Goal: Task Accomplishment & Management: Use online tool/utility

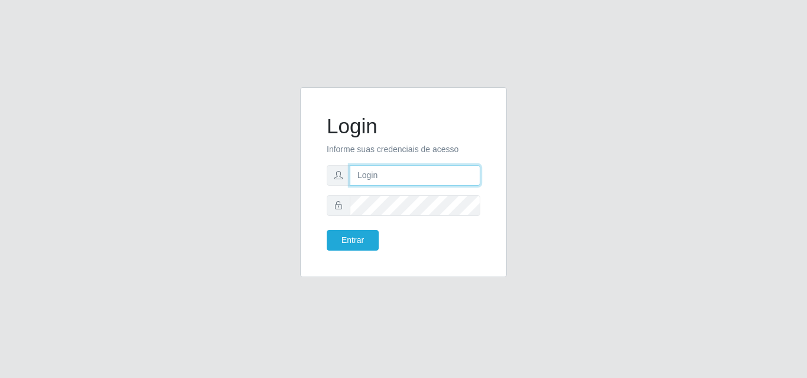
type input "[EMAIL_ADDRESS][DOMAIN_NAME]"
click at [351, 251] on div "Login Informe suas credenciais de acesso [EMAIL_ADDRESS][DOMAIN_NAME] Entrar" at bounding box center [403, 182] width 177 height 161
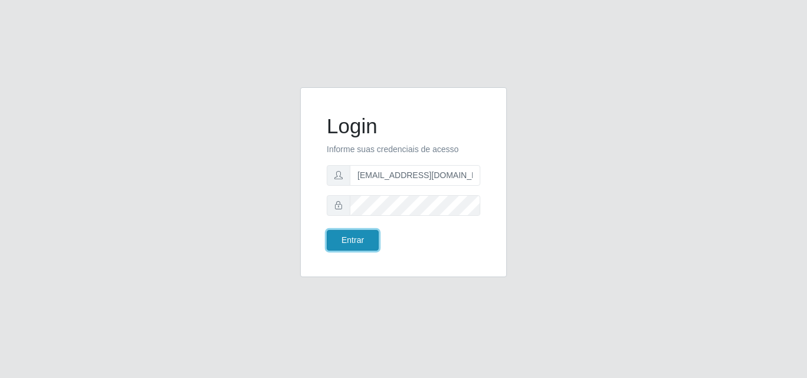
click at [355, 246] on button "Entrar" at bounding box center [353, 240] width 52 height 21
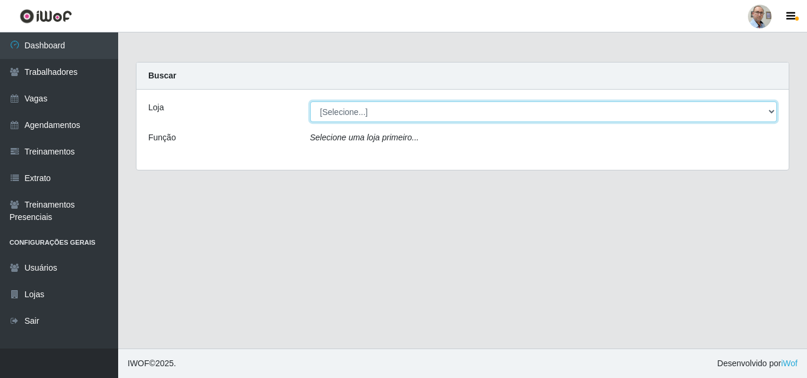
click at [455, 116] on select "[Selecione...] Mar Vermelho - Loja 04" at bounding box center [543, 112] width 467 height 21
select select "251"
click at [310, 102] on select "[Selecione...] Mar Vermelho - Loja 04" at bounding box center [543, 112] width 467 height 21
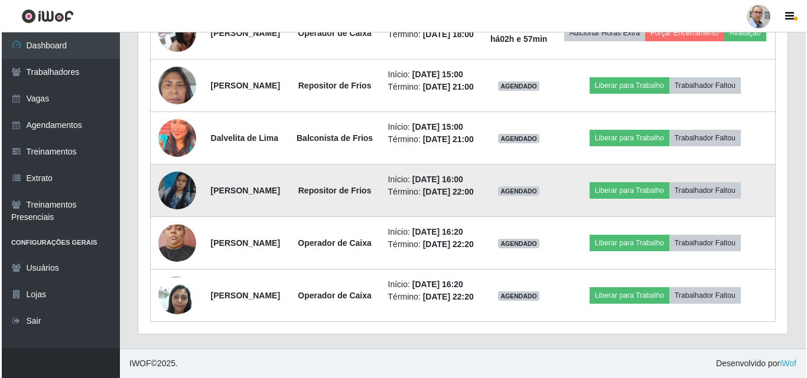
scroll to position [709, 0]
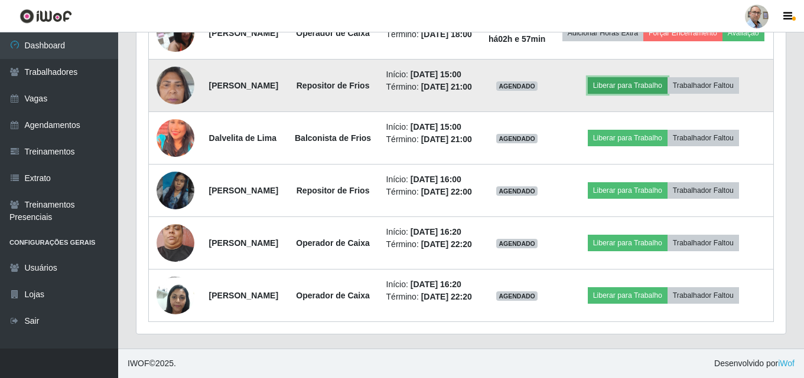
click at [638, 94] on button "Liberar para Trabalho" at bounding box center [627, 85] width 80 height 17
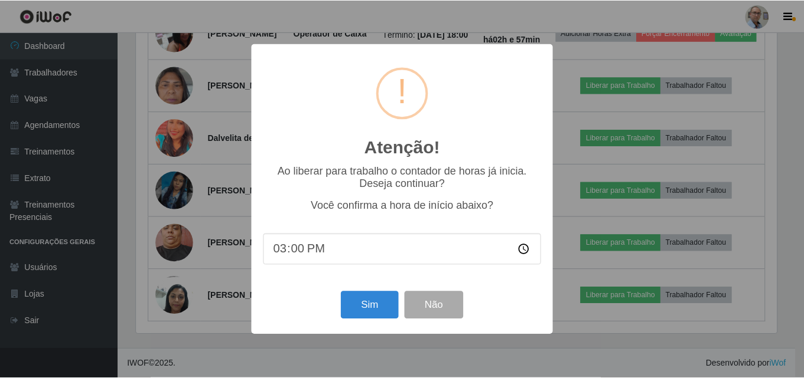
scroll to position [245, 643]
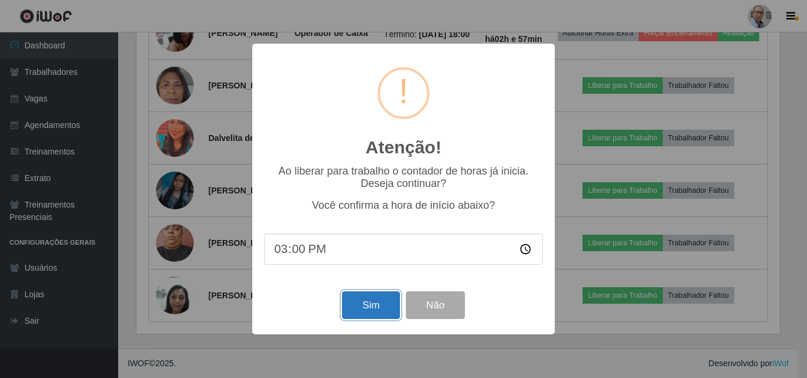
click at [355, 306] on button "Sim" at bounding box center [370, 306] width 57 height 28
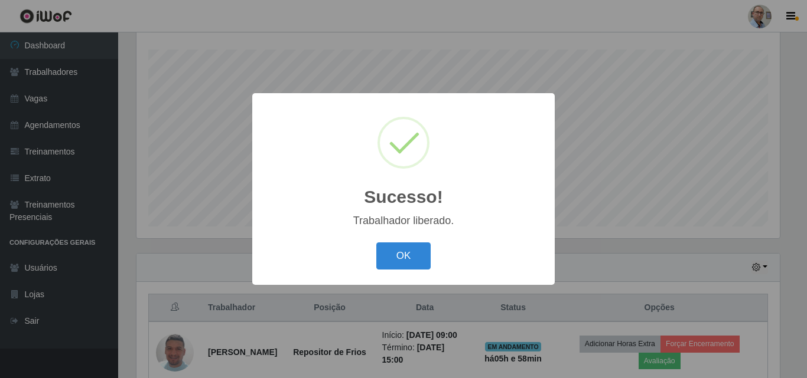
click at [606, 201] on div "Sucesso! × Trabalhador liberado. OK Cancel" at bounding box center [403, 189] width 807 height 378
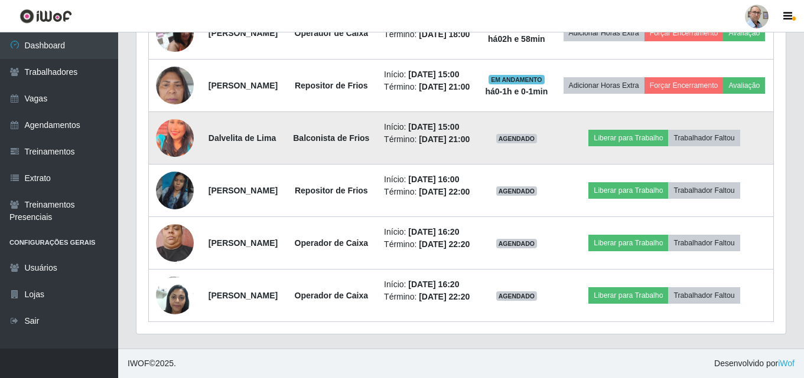
scroll to position [786, 0]
click at [632, 126] on td "Liberar para Trabalho Trabalhador Faltou" at bounding box center [664, 138] width 218 height 53
click at [634, 132] on button "Liberar para Trabalho" at bounding box center [628, 138] width 80 height 17
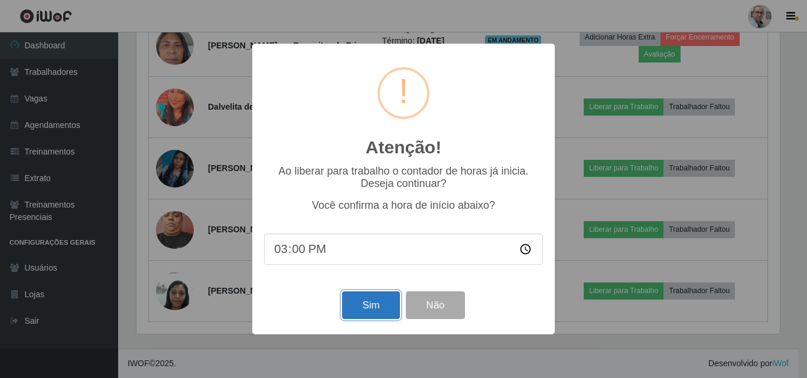
click at [364, 319] on button "Sim" at bounding box center [370, 306] width 57 height 28
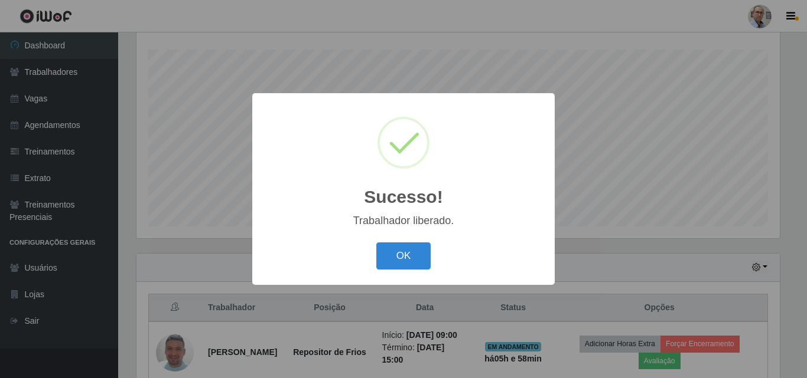
click at [604, 269] on div "Sucesso! × Trabalhador liberado. OK Cancel" at bounding box center [403, 189] width 807 height 378
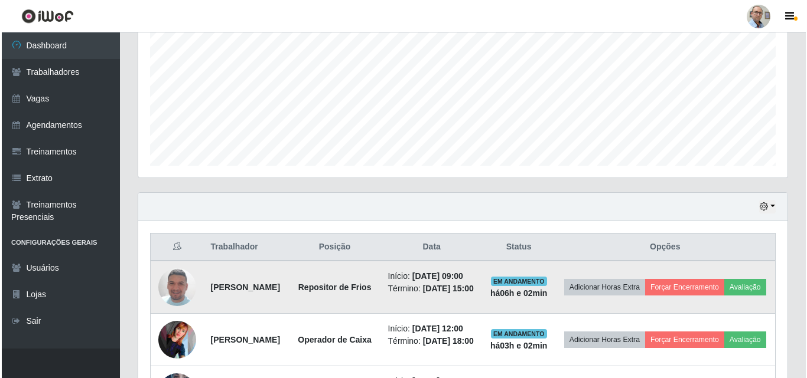
scroll to position [314, 0]
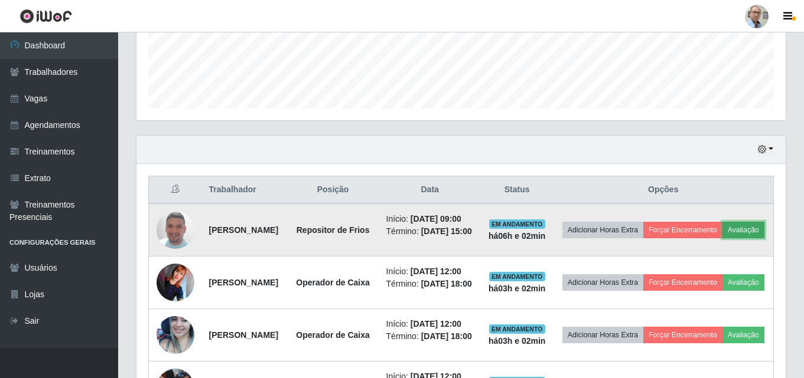
click at [722, 239] on button "Avaliação" at bounding box center [743, 230] width 42 height 17
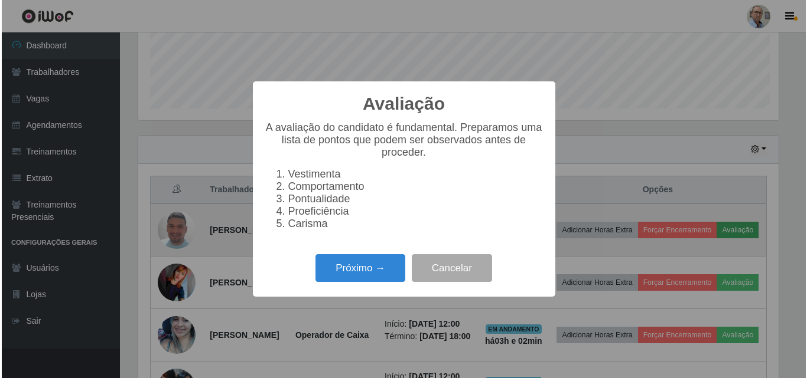
scroll to position [245, 643]
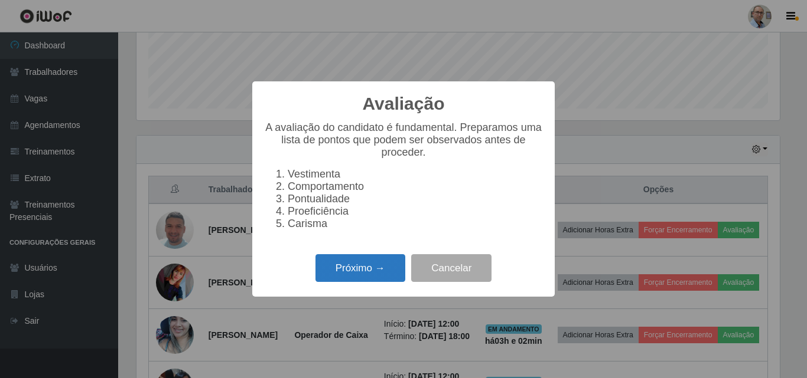
click at [390, 276] on button "Próximo →" at bounding box center [360, 268] width 90 height 28
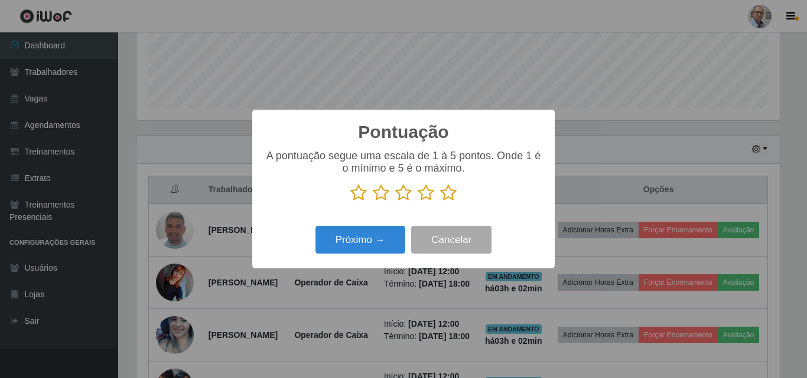
scroll to position [590173, 589775]
click at [449, 195] on icon at bounding box center [448, 193] width 17 height 18
click at [440, 202] on input "radio" at bounding box center [440, 202] width 0 height 0
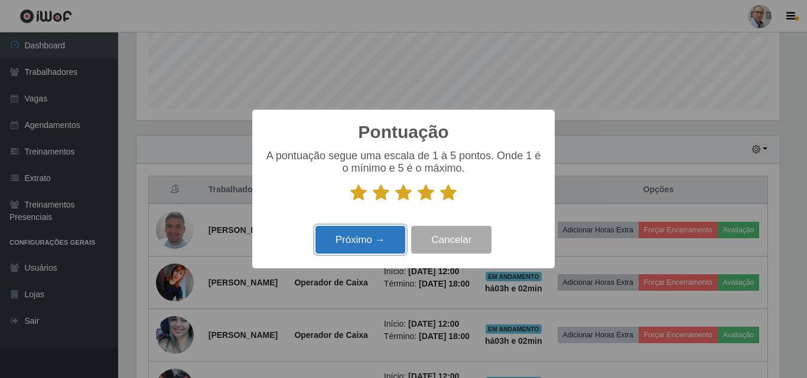
click at [363, 241] on button "Próximo →" at bounding box center [360, 240] width 90 height 28
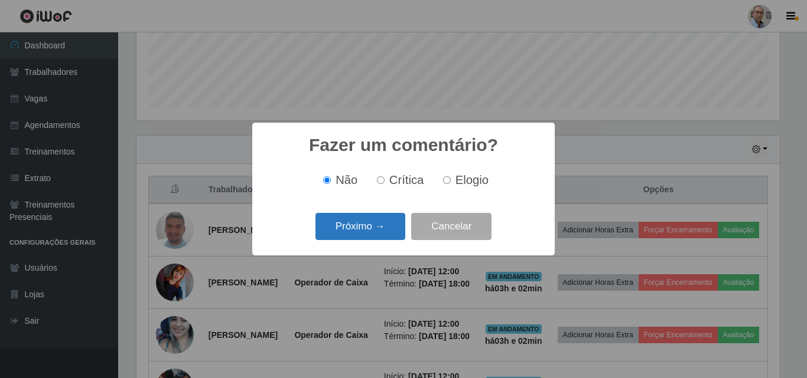
click at [370, 231] on button "Próximo →" at bounding box center [360, 227] width 90 height 28
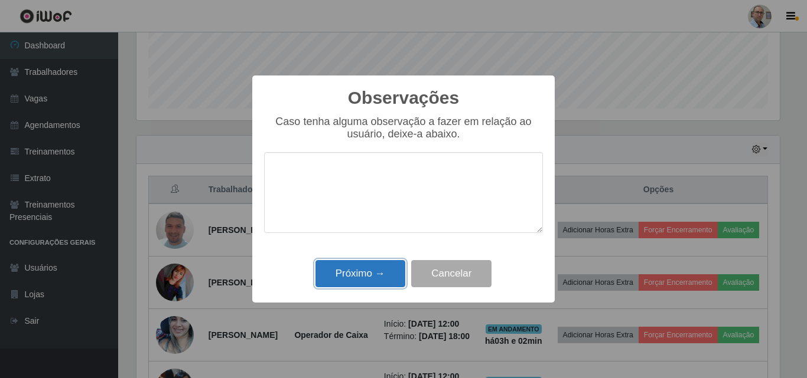
click at [350, 269] on button "Próximo →" at bounding box center [360, 274] width 90 height 28
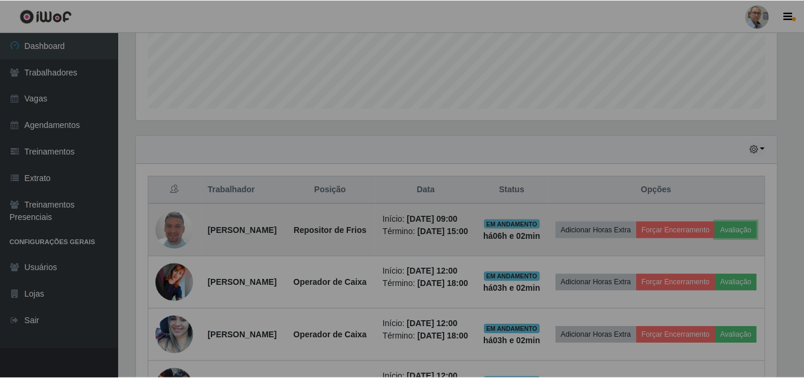
scroll to position [245, 649]
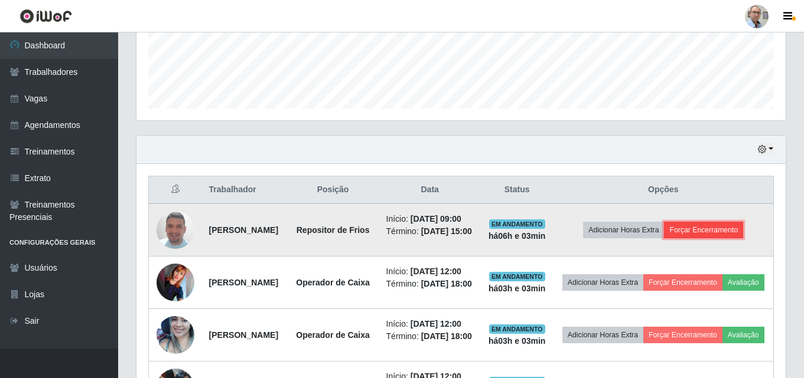
click at [721, 239] on button "Forçar Encerramento" at bounding box center [703, 230] width 79 height 17
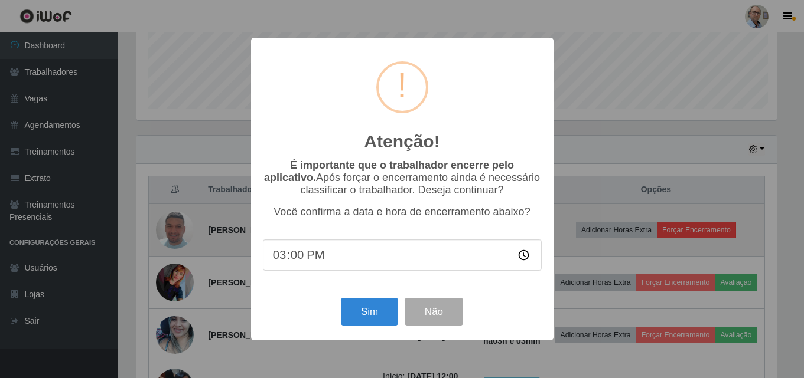
scroll to position [245, 643]
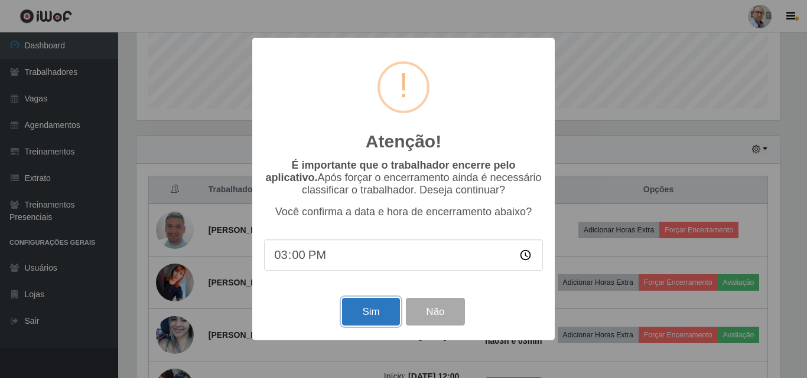
click at [375, 322] on button "Sim" at bounding box center [370, 312] width 57 height 28
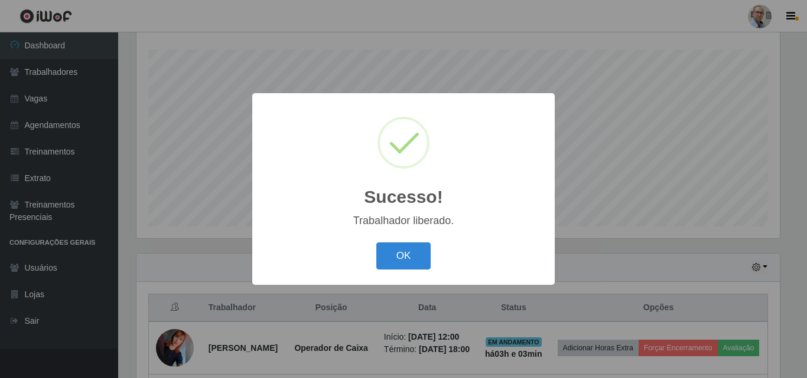
click at [651, 257] on div "Sucesso! × Trabalhador liberado. OK Cancel" at bounding box center [403, 189] width 807 height 378
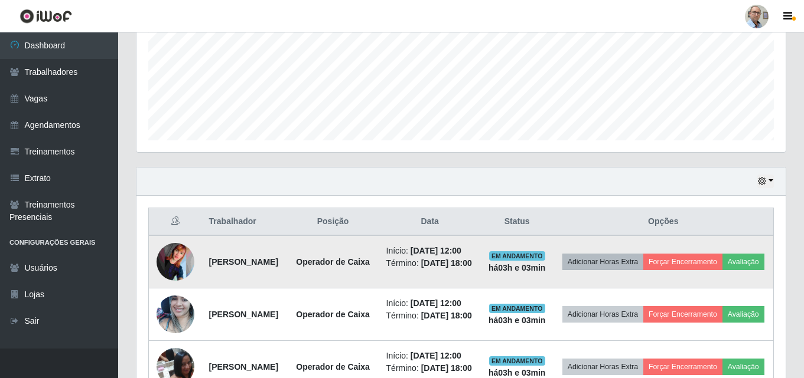
scroll to position [314, 0]
